Goal: Task Accomplishment & Management: Complete application form

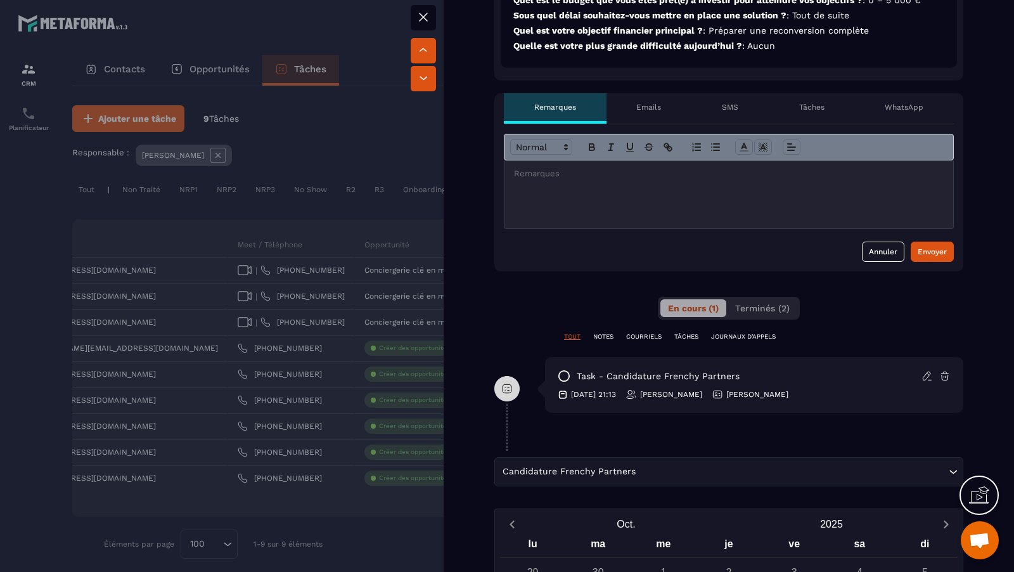
scroll to position [648, 0]
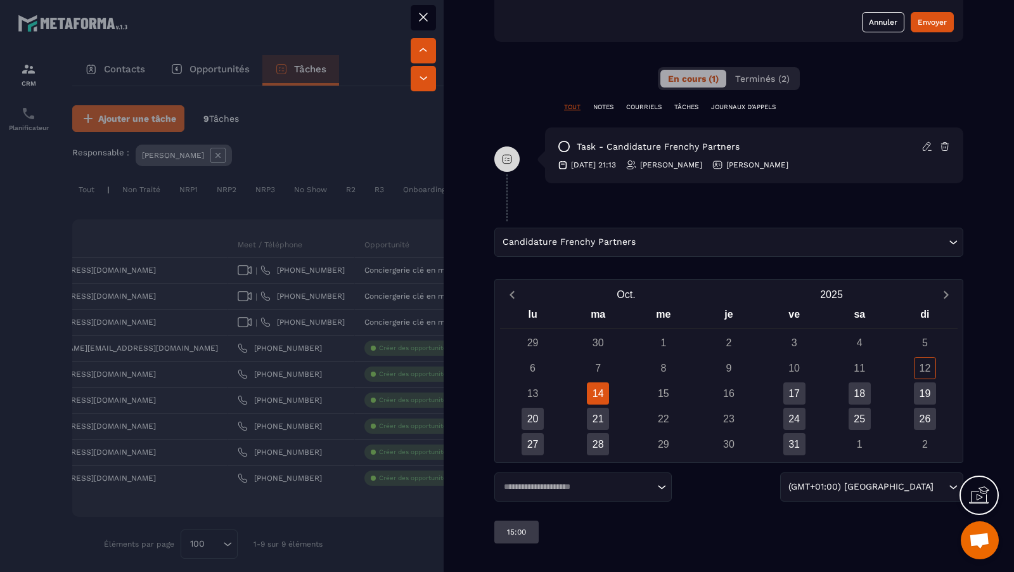
click at [409, 308] on div at bounding box center [507, 286] width 1014 height 572
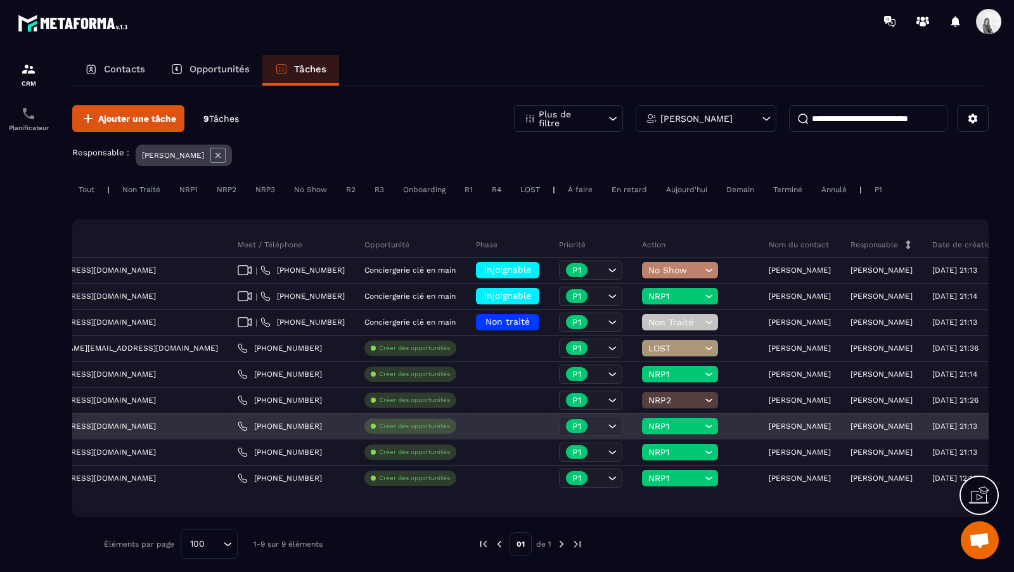
click at [379, 423] on p "Créer des opportunités" at bounding box center [414, 425] width 71 height 9
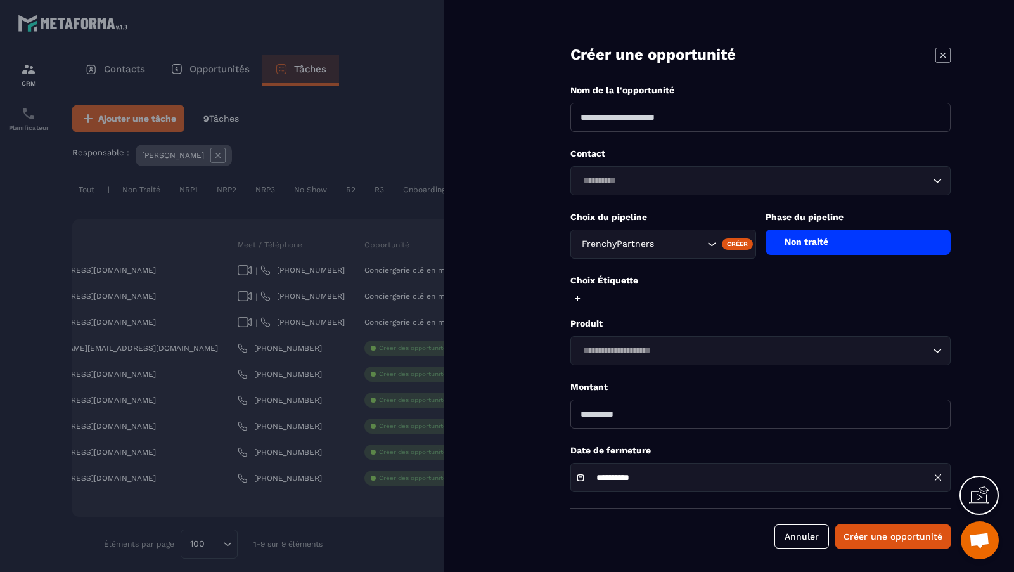
click at [732, 120] on input at bounding box center [760, 117] width 380 height 29
click at [726, 188] on div "Loading..." at bounding box center [760, 180] width 380 height 29
click at [725, 175] on div "Contact Loading..." at bounding box center [760, 172] width 380 height 48
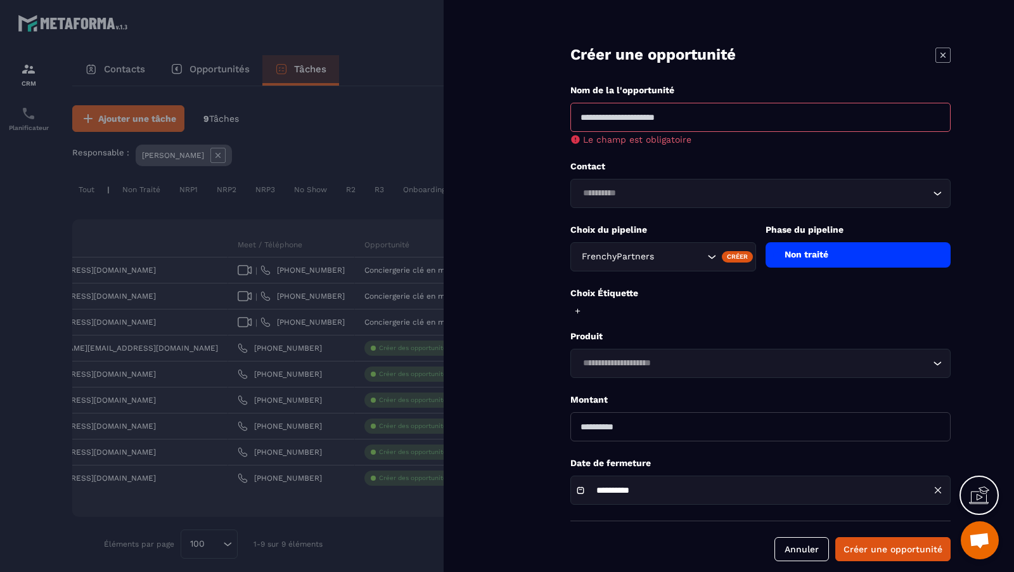
click at [540, 282] on form "**********" at bounding box center [760, 293] width 507 height 586
click at [640, 351] on div "Loading..." at bounding box center [760, 362] width 380 height 29
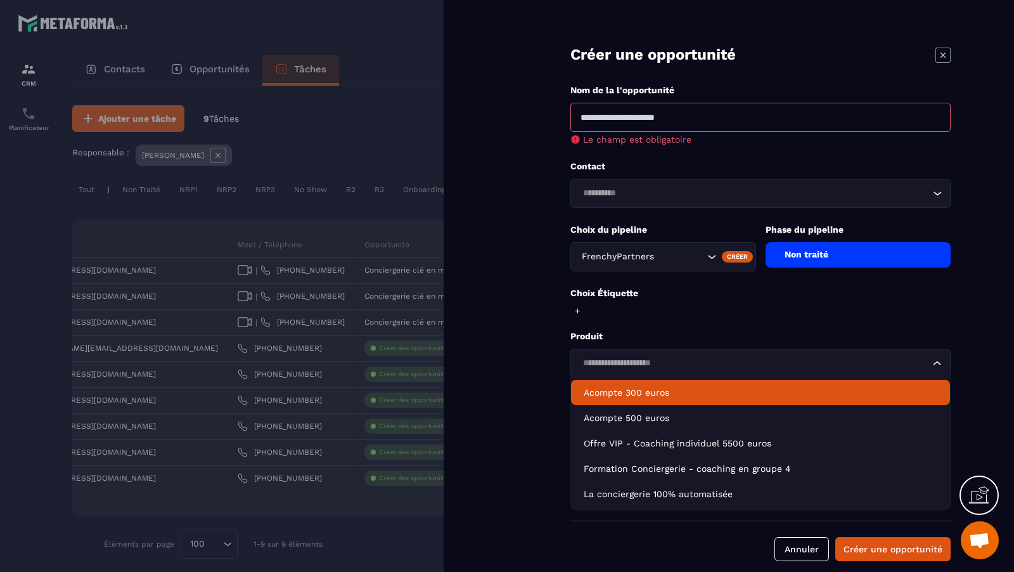
click at [518, 336] on form "**********" at bounding box center [760, 293] width 507 height 586
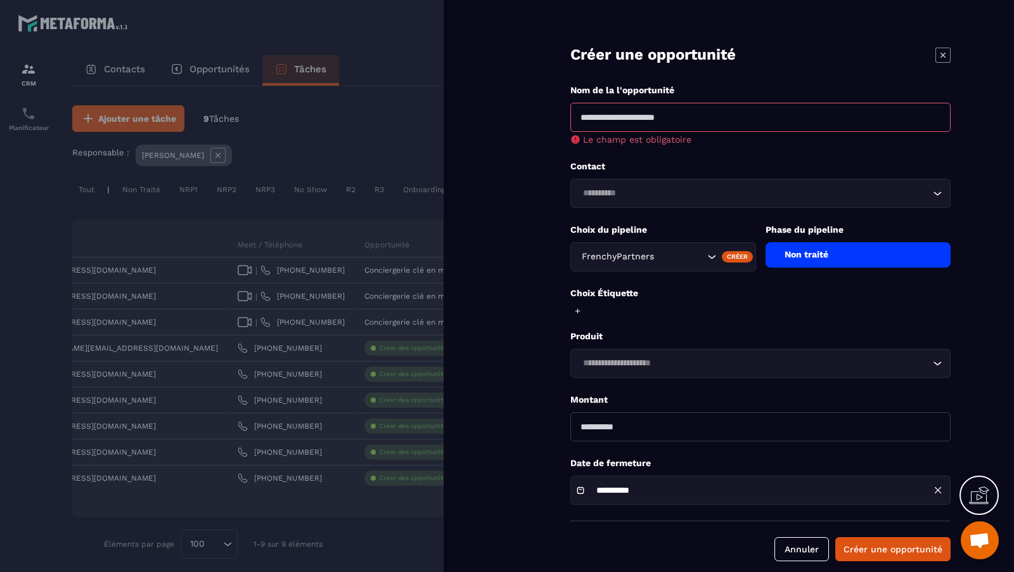
click at [691, 182] on div "Loading..." at bounding box center [760, 193] width 380 height 29
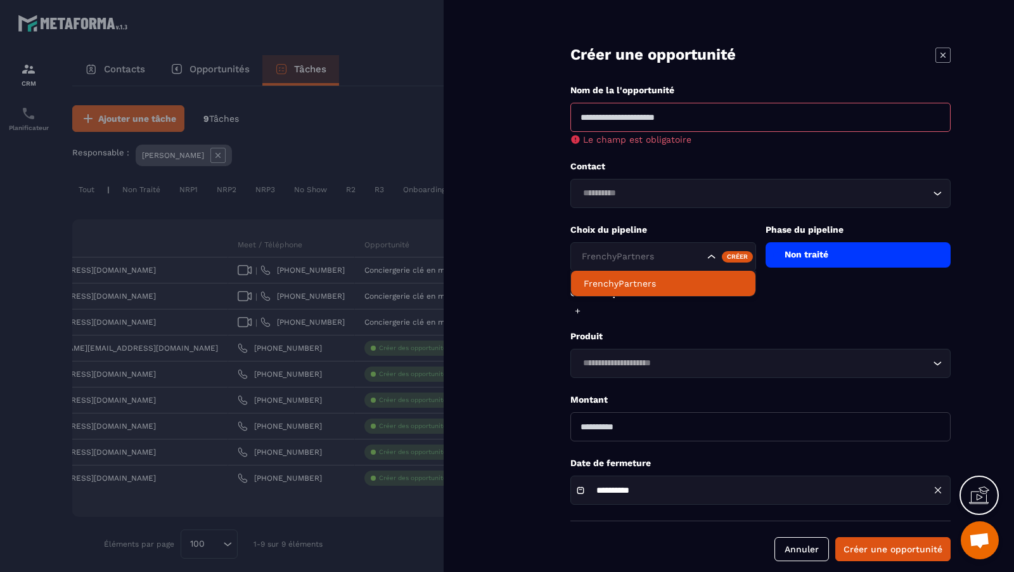
click at [684, 253] on input "Search for option" at bounding box center [641, 257] width 125 height 14
click at [672, 105] on input at bounding box center [760, 117] width 380 height 29
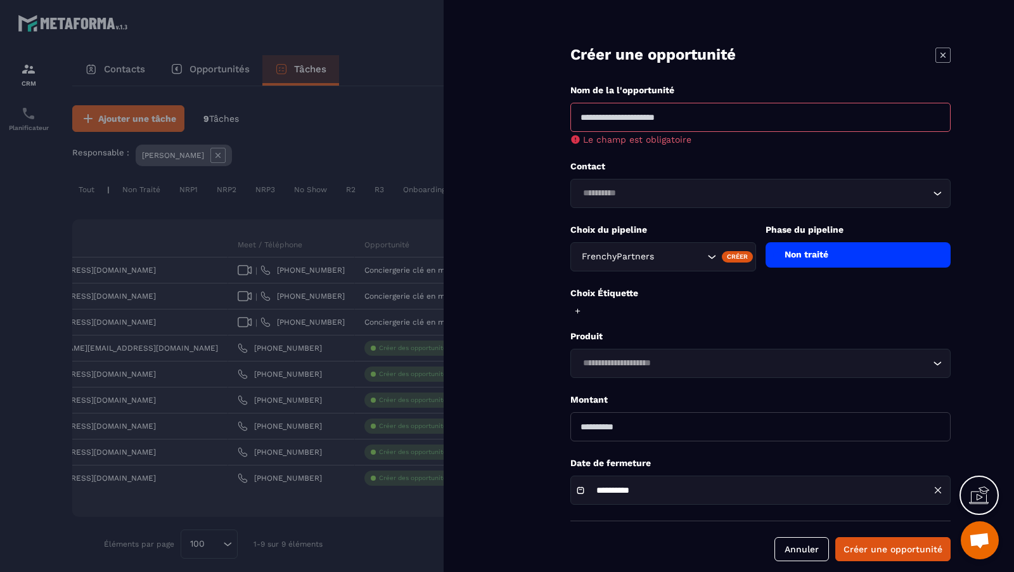
scroll to position [13, 0]
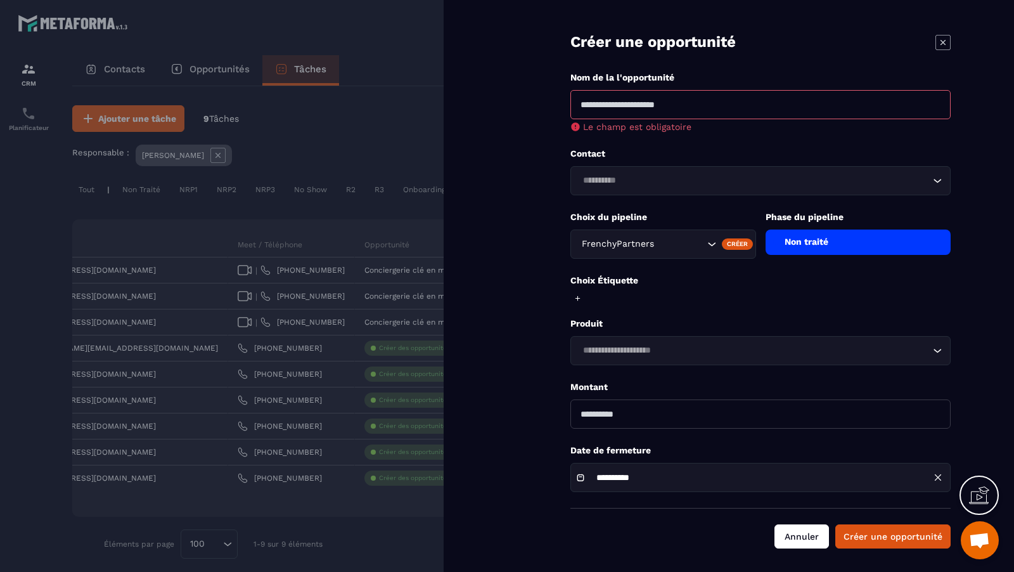
click at [814, 535] on button "Annuler" at bounding box center [801, 536] width 54 height 24
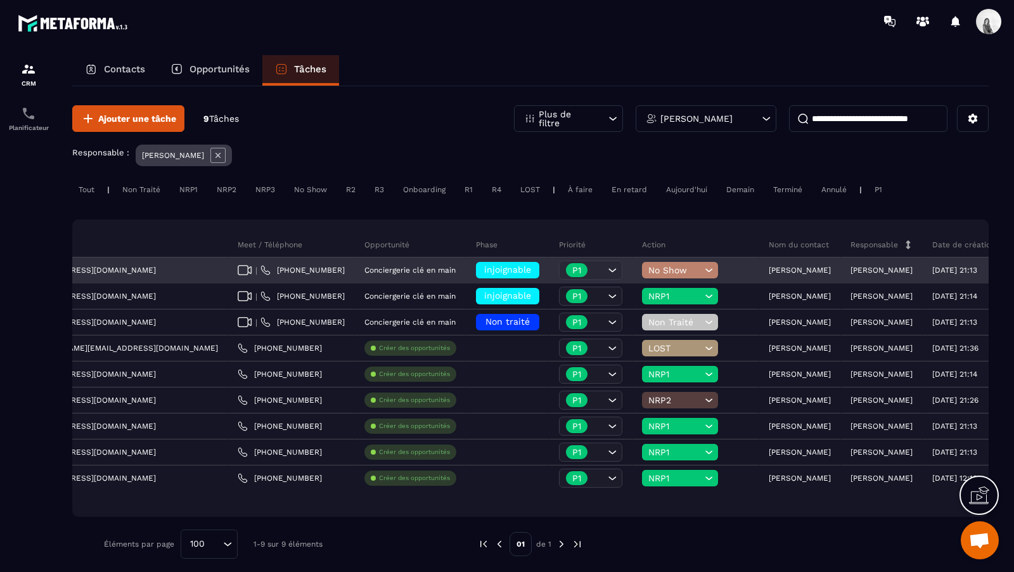
click at [364, 269] on p "Conciergerie clé en main" at bounding box center [409, 269] width 91 height 9
click at [841, 277] on div "[PERSON_NAME]" at bounding box center [882, 270] width 82 height 25
click at [841, 262] on div "[PERSON_NAME]" at bounding box center [882, 270] width 82 height 25
click at [759, 277] on div "[PERSON_NAME]" at bounding box center [800, 270] width 82 height 25
click at [769, 266] on p "[PERSON_NAME]" at bounding box center [800, 269] width 62 height 9
